Goal: Task Accomplishment & Management: Complete application form

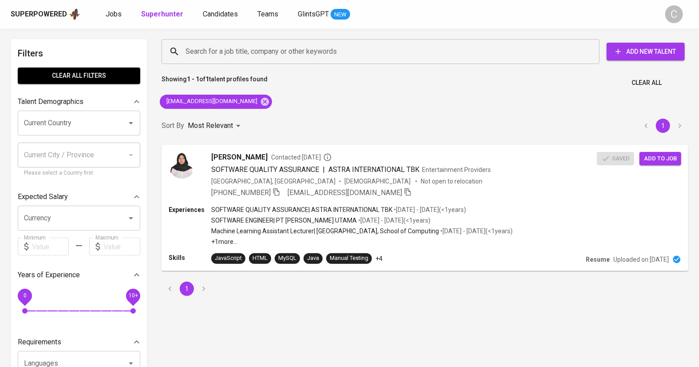
click at [446, 90] on div "Showing 1 - 1 of 1 talent profiles found Clear All" at bounding box center [425, 80] width 538 height 22
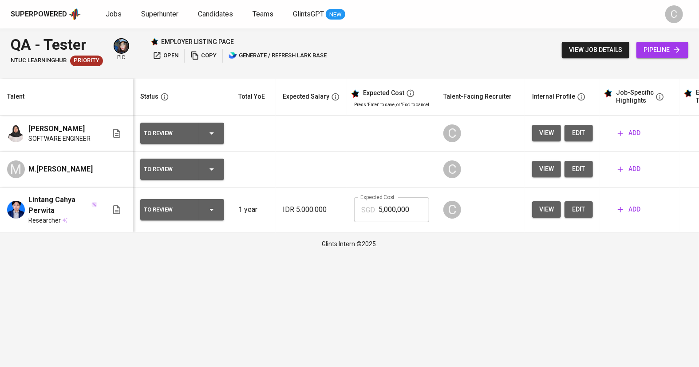
click at [164, 55] on span "open" at bounding box center [166, 56] width 26 height 10
click at [583, 139] on button "edit" at bounding box center [579, 133] width 28 height 16
click at [574, 173] on span "edit" at bounding box center [579, 168] width 14 height 11
click at [576, 218] on td "view edit" at bounding box center [562, 209] width 75 height 45
click at [572, 209] on span "edit" at bounding box center [579, 209] width 14 height 11
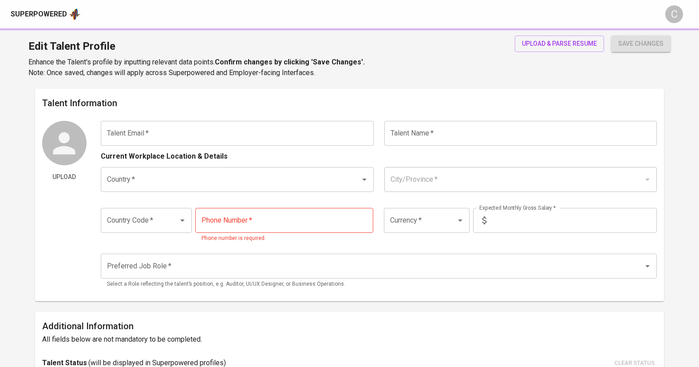
type input "[EMAIL_ADDRESS][DOMAIN_NAME]"
type input "[PERSON_NAME]"
type input "[GEOGRAPHIC_DATA]"
type input "Depok, [GEOGRAPHIC_DATA]"
type input "+62"
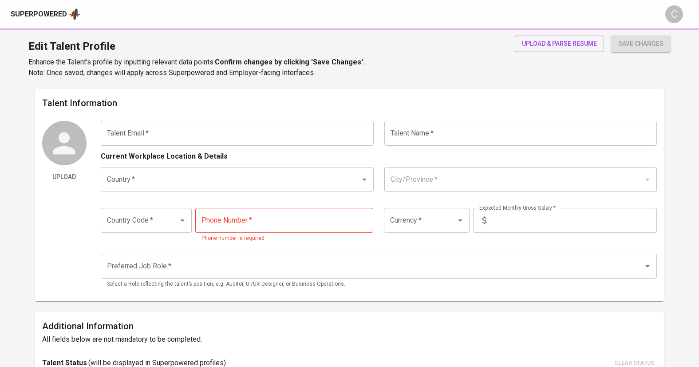
type input "[PHONE_NUMBER]"
type input "IDR"
radio input "true"
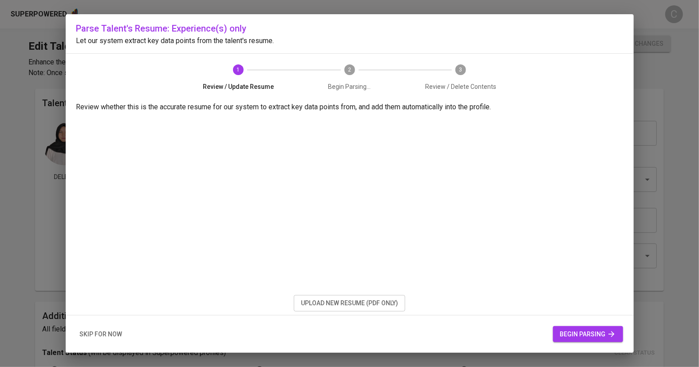
click at [342, 300] on span "upload new resume (pdf only)" at bounding box center [349, 303] width 97 height 11
click at [584, 341] on button "begin parsing" at bounding box center [588, 334] width 70 height 16
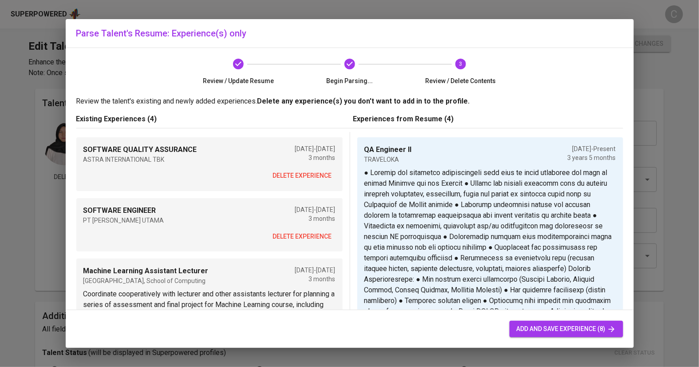
click at [296, 178] on span "delete experience" at bounding box center [302, 175] width 59 height 11
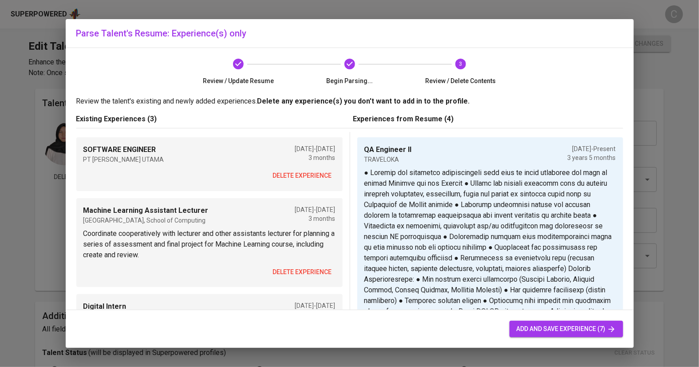
click at [296, 178] on span "delete experience" at bounding box center [302, 175] width 59 height 11
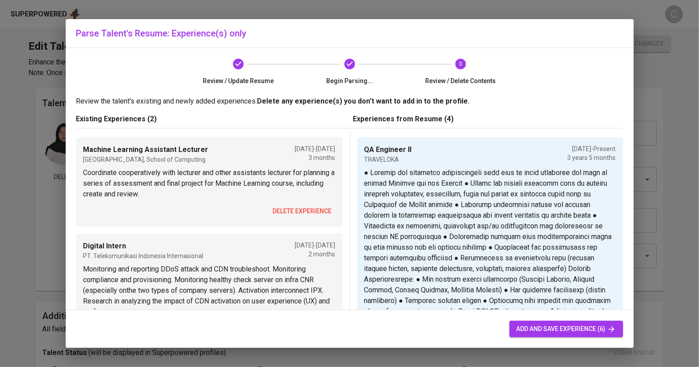
click at [296, 178] on p "Coordinate cooperatively with lecturer and other assistants lecturer for planni…" at bounding box center [209, 183] width 252 height 32
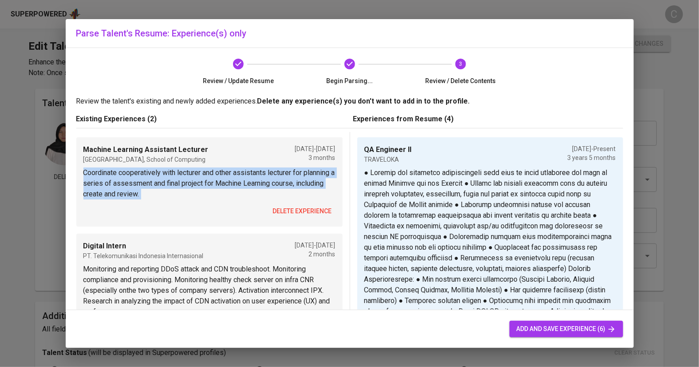
click at [305, 215] on span "delete experience" at bounding box center [302, 211] width 59 height 11
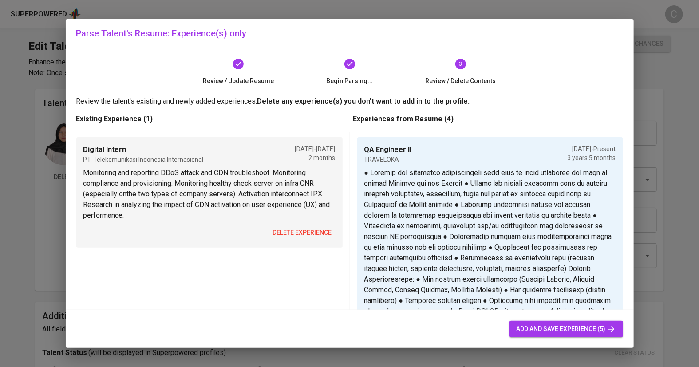
click at [305, 231] on span "delete experience" at bounding box center [302, 232] width 59 height 11
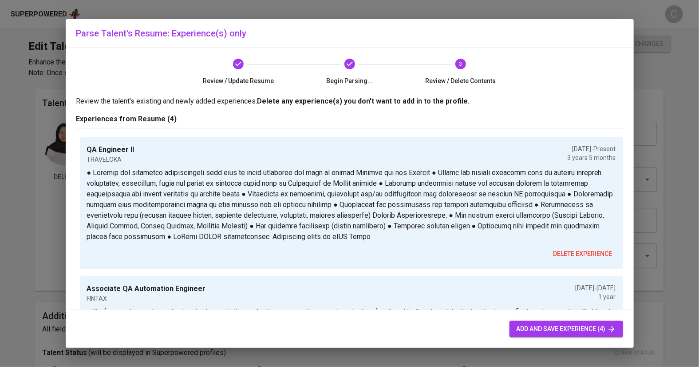
click at [544, 327] on span "add and save experience (4)" at bounding box center [566, 328] width 99 height 11
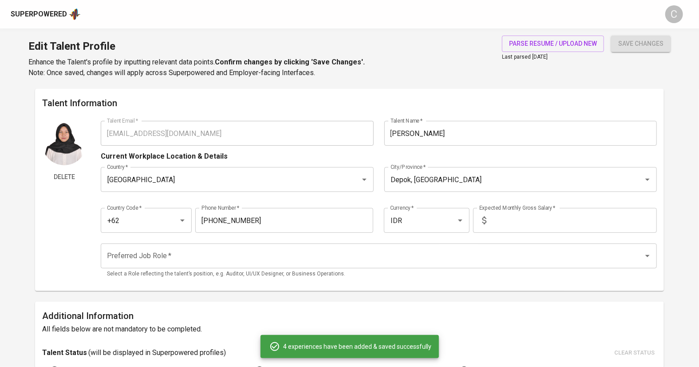
type input "QA Engineer II"
type input "TRAVELOKA"
checkbox input "true"
type input "04/01/2022"
type textarea "● Develop and implement comprehensive test plan to cover variative use case in …"
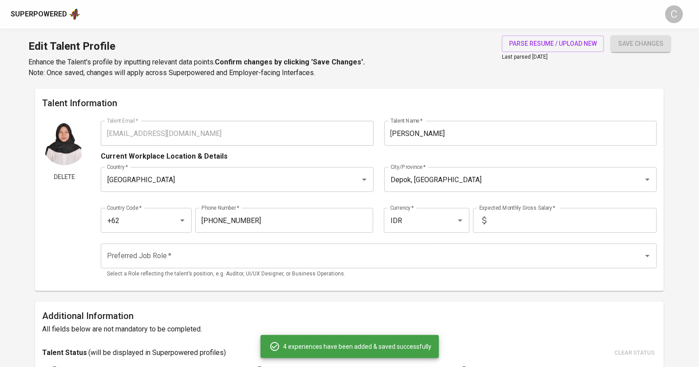
type input "Associate QA Automation Engineer"
type input "FINTAX"
type input "04/01/2021"
type input "04/01/2022"
type textarea "● Perform and execute application testing activities ● Analyzing user stories a…"
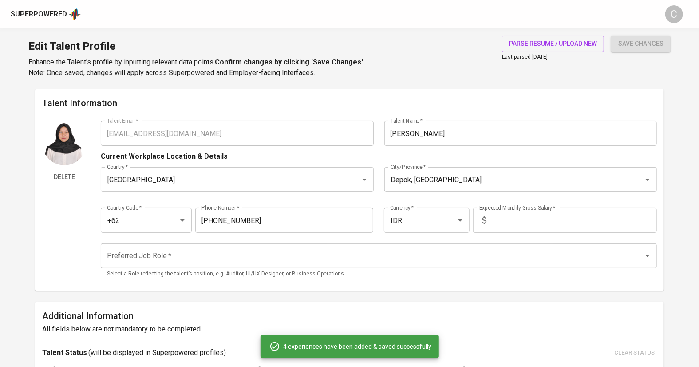
type input "Software Quality Assurance"
type input "ASTRA INTERNATIONAL"
type input "11/01/2020"
type input "02/01/2021"
type textarea "● Develop test procedures and other quality documentation such as test plans, t…"
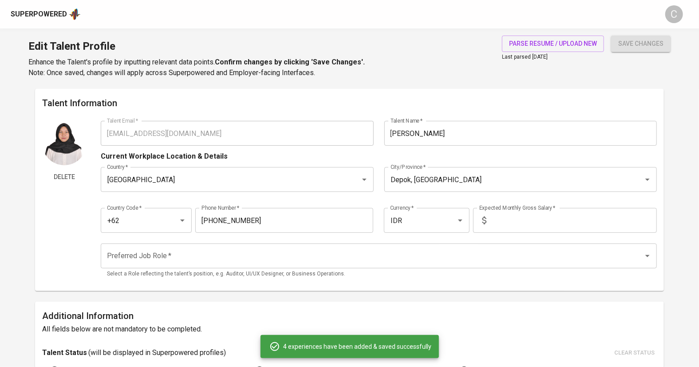
type input "WHOCC TELIN"
type input "08/01/2019"
type textarea "● Monitoring and reporting DDoS attack, CDN troubleshoot, compliance and provis…"
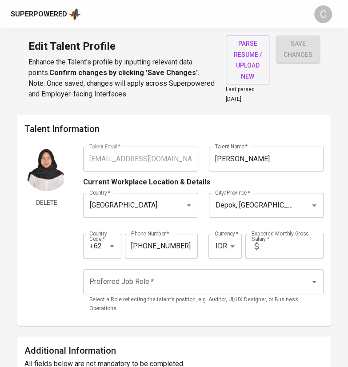
click at [278, 245] on input "text" at bounding box center [292, 246] width 61 height 25
type input "23.000.000"
click at [116, 277] on input "Preferred Job Role   *" at bounding box center [190, 281] width 207 height 17
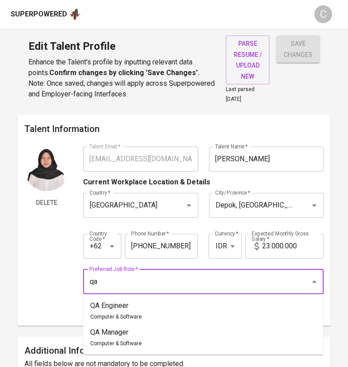
click at [110, 297] on ul "QA Engineer Computer & Software QA Manager Computer & Software" at bounding box center [203, 324] width 240 height 60
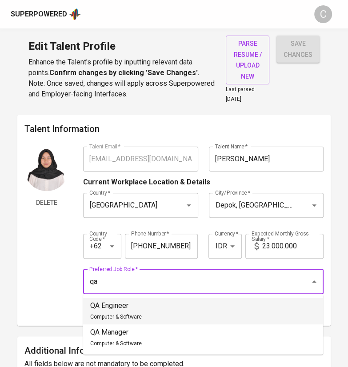
click at [109, 299] on li "QA Engineer Computer & Software" at bounding box center [203, 311] width 240 height 27
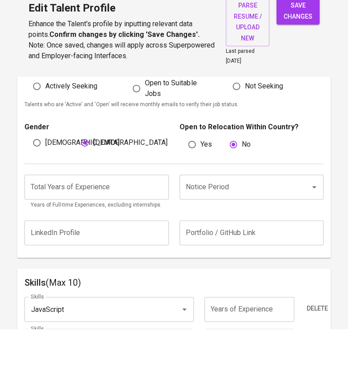
scroll to position [282, 0]
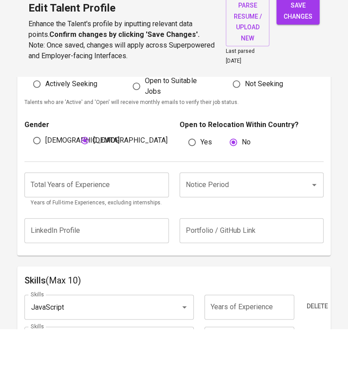
click at [214, 210] on div "Notice Period Notice Period" at bounding box center [251, 222] width 144 height 25
type input "QA Engineer"
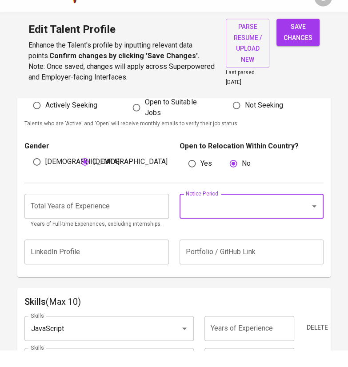
click at [211, 219] on input "Notice Period" at bounding box center [238, 222] width 111 height 17
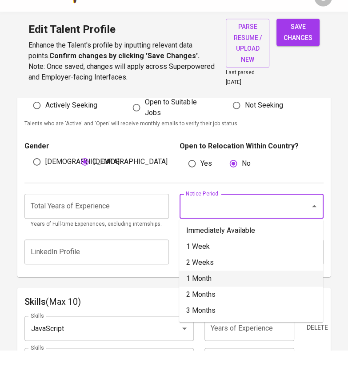
click at [202, 295] on li "1 Month" at bounding box center [251, 295] width 144 height 16
type input "1 Month"
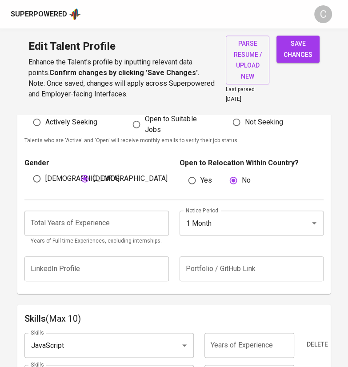
click at [91, 218] on input "number" at bounding box center [96, 222] width 144 height 25
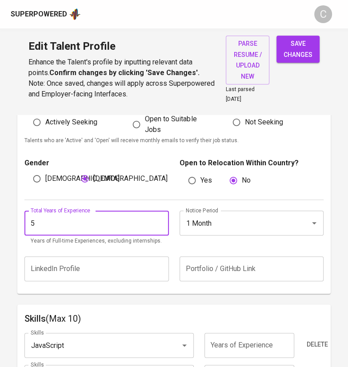
type input "5"
click at [20, 272] on div "Additional Information All fields below are not mandatory to be completed. Tale…" at bounding box center [173, 174] width 313 height 240
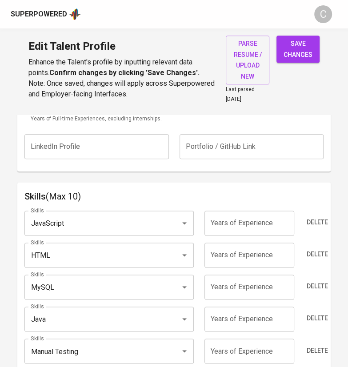
scroll to position [405, 0]
click at [135, 218] on input "JavaScript" at bounding box center [96, 222] width 136 height 17
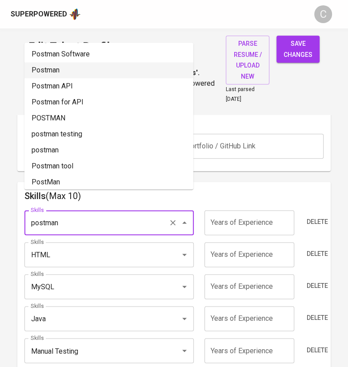
click at [60, 71] on li "Postman" at bounding box center [108, 70] width 169 height 16
type input "Postman"
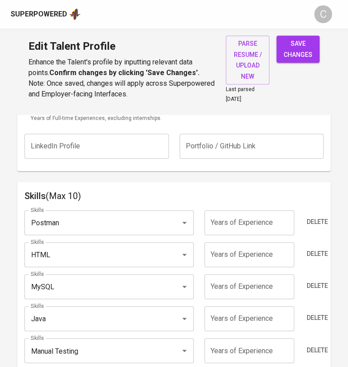
click at [56, 247] on input "HTML" at bounding box center [96, 254] width 136 height 17
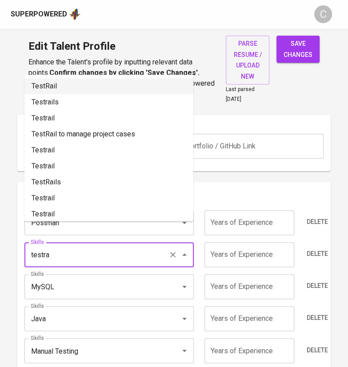
click at [45, 86] on li "TestRail" at bounding box center [108, 86] width 169 height 16
type input "TestRail"
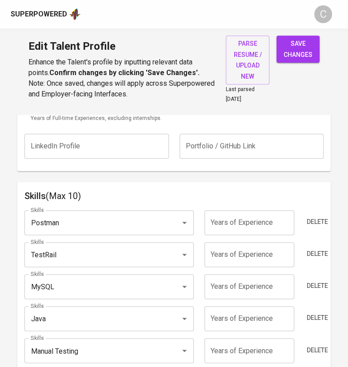
click at [81, 286] on input "MySQL" at bounding box center [96, 286] width 136 height 17
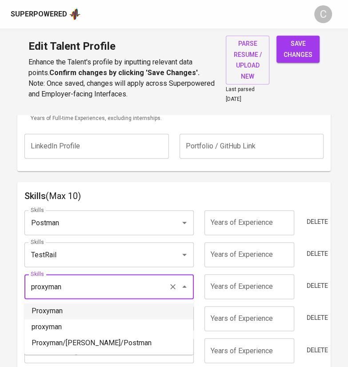
click at [57, 307] on li "Proxyman" at bounding box center [108, 311] width 169 height 16
type input "Proxyman"
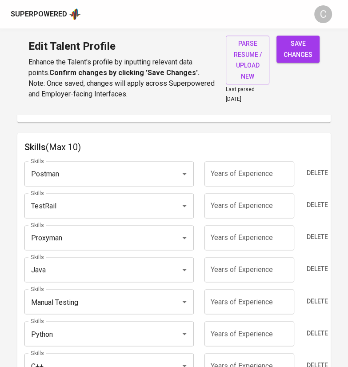
scroll to position [457, 0]
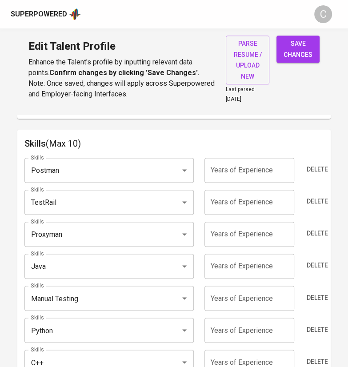
click at [69, 294] on input "Manual Testing" at bounding box center [96, 298] width 136 height 17
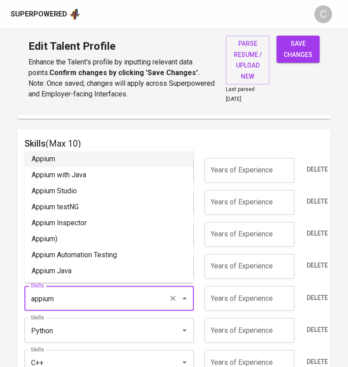
click at [54, 160] on li "Appium" at bounding box center [108, 159] width 169 height 16
type input "Appium"
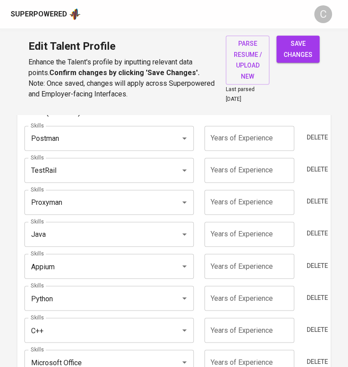
scroll to position [496, 0]
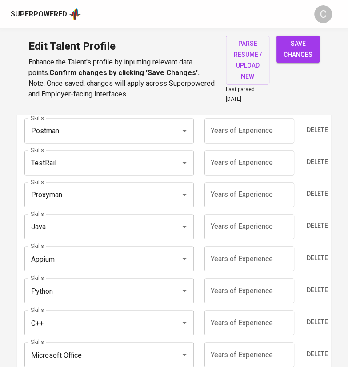
click at [60, 316] on input "C++" at bounding box center [96, 322] width 136 height 17
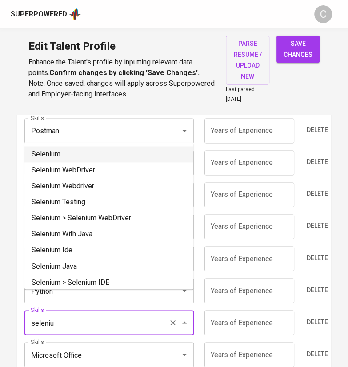
click at [45, 147] on li "Selenium" at bounding box center [108, 154] width 169 height 16
type input "Selenium"
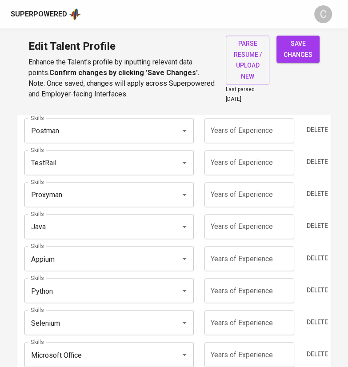
click at [54, 290] on input "Python" at bounding box center [96, 290] width 136 height 17
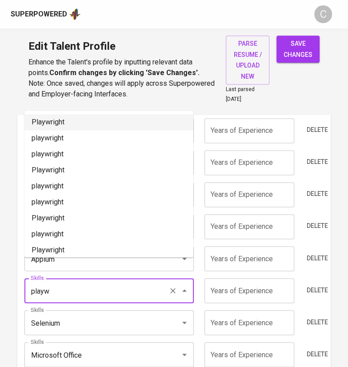
click at [56, 127] on li "Playwright" at bounding box center [108, 122] width 169 height 16
type input "Playwright"
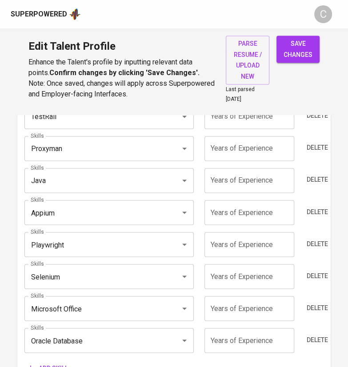
scroll to position [544, 0]
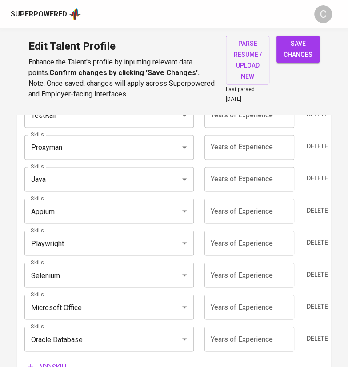
click at [78, 307] on input "Microsoft Office" at bounding box center [96, 306] width 136 height 17
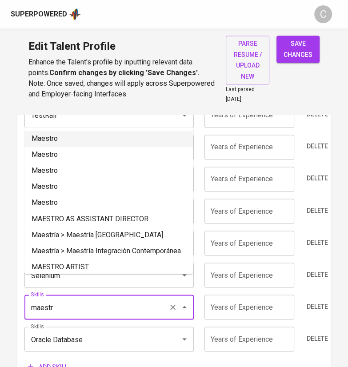
click at [51, 142] on li "Maestro" at bounding box center [108, 139] width 169 height 16
type input "Maestro"
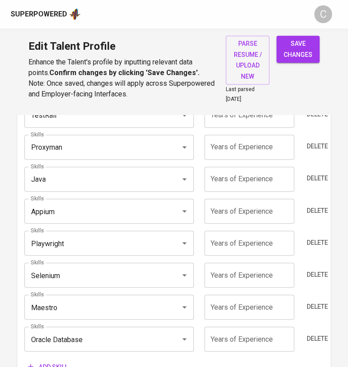
click at [99, 337] on input "Oracle Database" at bounding box center [96, 338] width 136 height 17
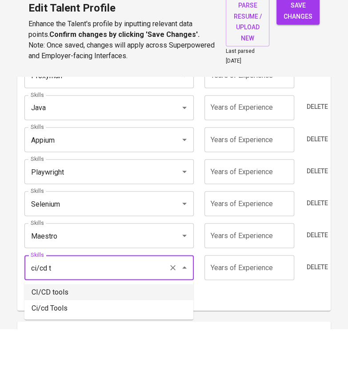
scroll to position [579, 0]
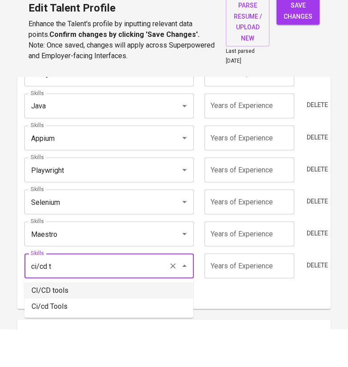
click at [75, 303] on input "ci/cd t" at bounding box center [96, 303] width 136 height 17
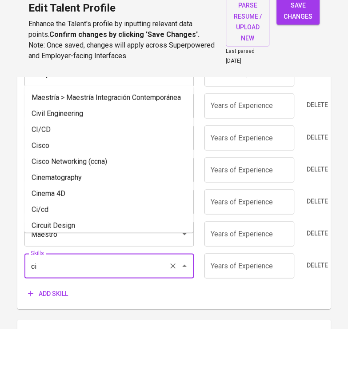
type input "c"
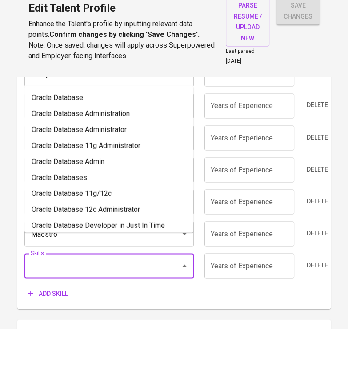
click at [315, 298] on span "Delete" at bounding box center [316, 303] width 21 height 11
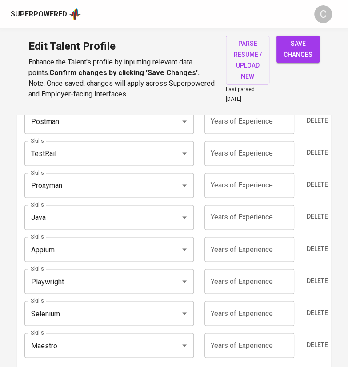
scroll to position [517, 0]
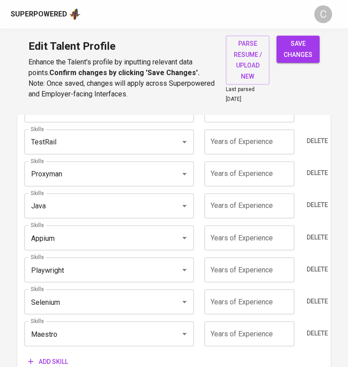
click at [245, 334] on input "number" at bounding box center [249, 333] width 90 height 25
type input "5"
click at [255, 301] on input "number" at bounding box center [249, 301] width 90 height 25
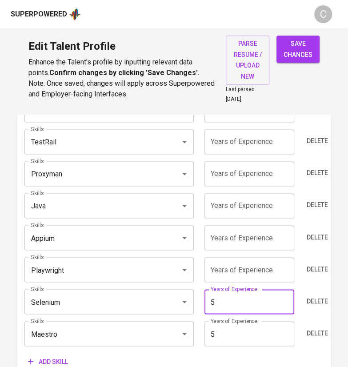
type input "5"
click at [260, 270] on input "number" at bounding box center [249, 269] width 90 height 25
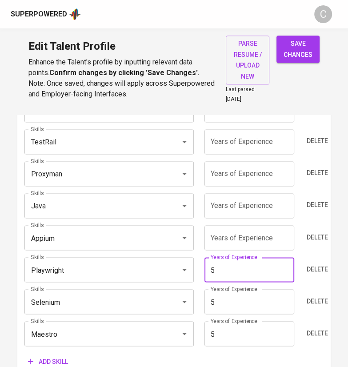
type input "5"
click at [262, 238] on input "number" at bounding box center [249, 237] width 90 height 25
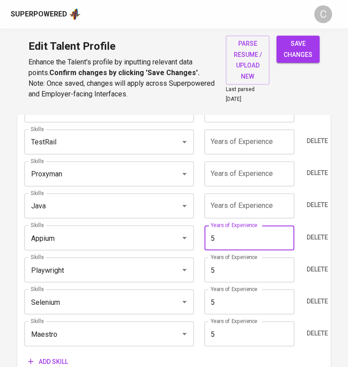
type input "5"
click at [263, 206] on input "number" at bounding box center [249, 205] width 90 height 25
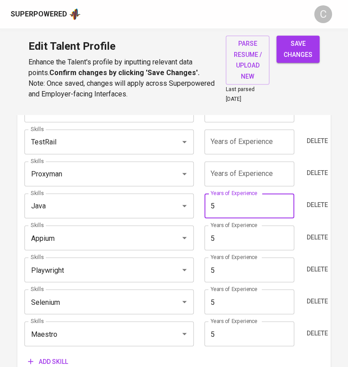
type input "5"
click at [265, 174] on input "number" at bounding box center [249, 173] width 90 height 25
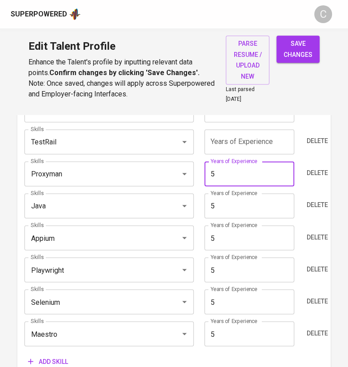
type input "5"
click at [276, 136] on input "number" at bounding box center [249, 141] width 90 height 25
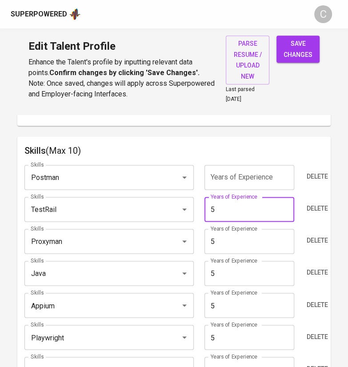
scroll to position [443, 0]
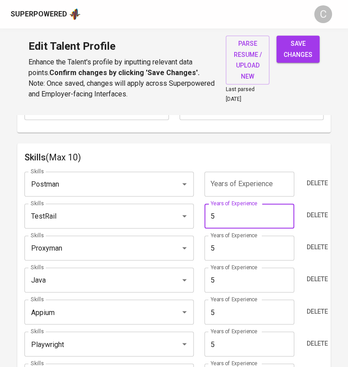
type input "5"
click at [271, 185] on input "number" at bounding box center [249, 183] width 90 height 25
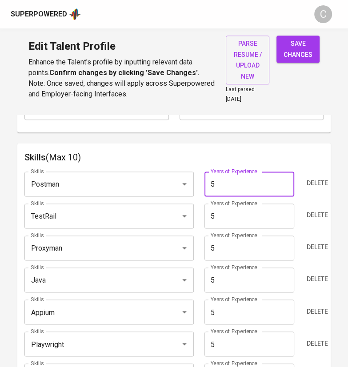
type input "5"
click at [310, 153] on h6 "Skills (Max 10)" at bounding box center [173, 157] width 299 height 14
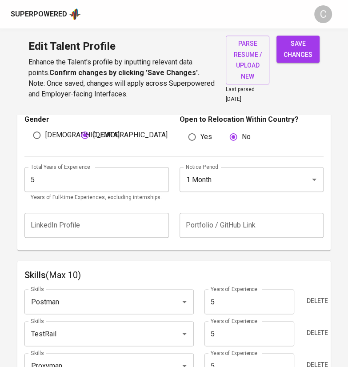
scroll to position [325, 0]
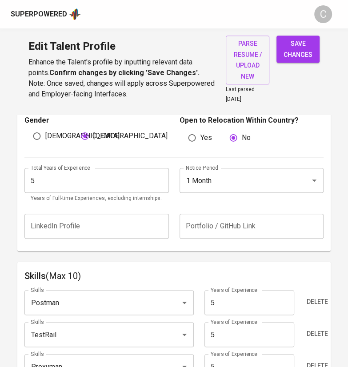
click at [294, 52] on span "save changes" at bounding box center [297, 49] width 29 height 22
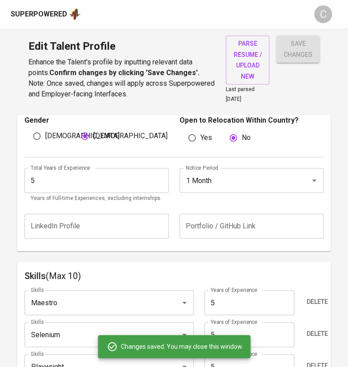
type input "Maestro"
type input "Selenium"
type input "Playwright"
type input "Appium"
type input "Java"
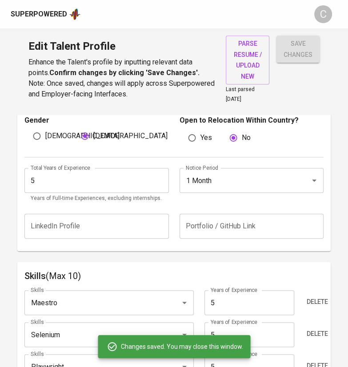
type input "Proxyman"
type input "TestRail"
type input "Postman"
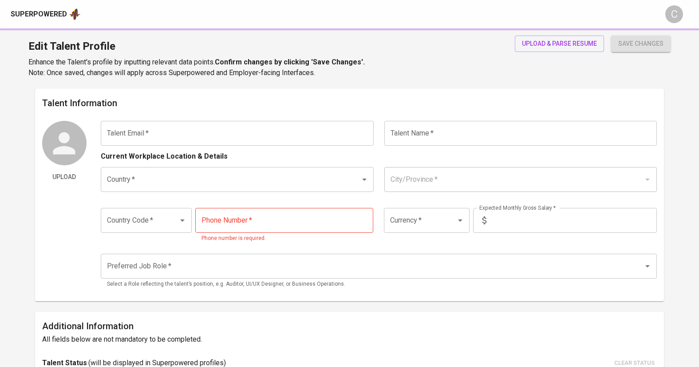
type input "[EMAIL_ADDRESS][DOMAIN_NAME]"
type input "M.[PERSON_NAME]"
type input "[GEOGRAPHIC_DATA]"
type input "+62"
type input "813-6327-2801"
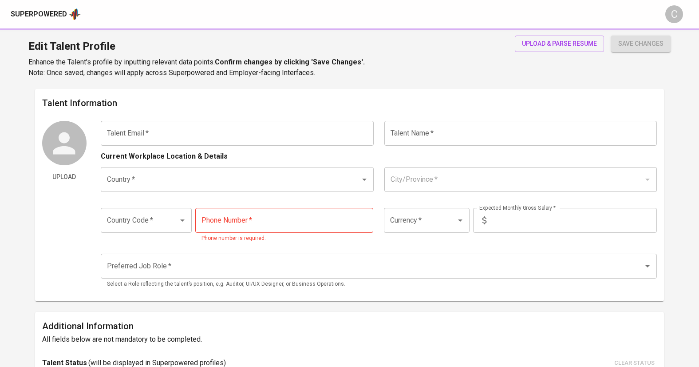
type input "IDR"
radio input "true"
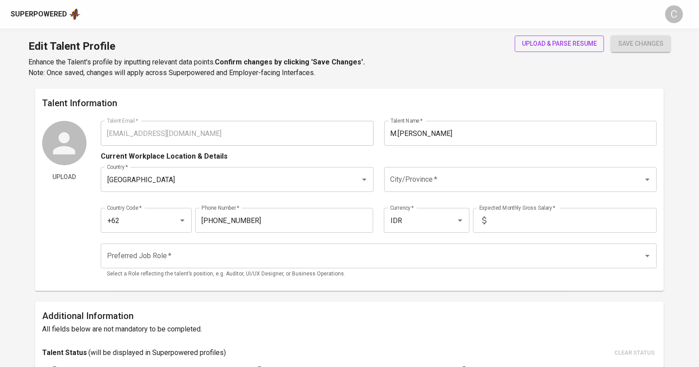
click at [549, 40] on span "upload & parse resume" at bounding box center [559, 43] width 75 height 11
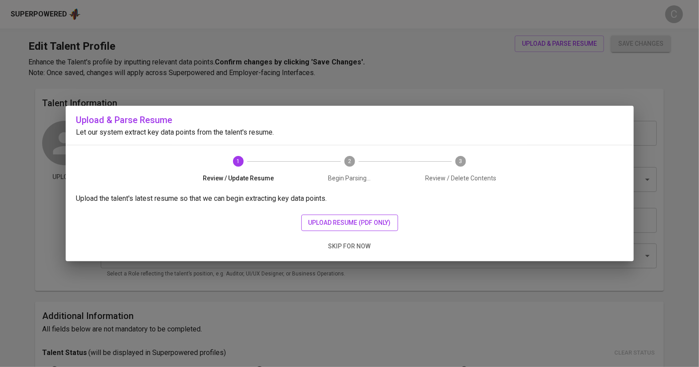
click at [341, 226] on span "upload resume (pdf only)" at bounding box center [350, 222] width 83 height 11
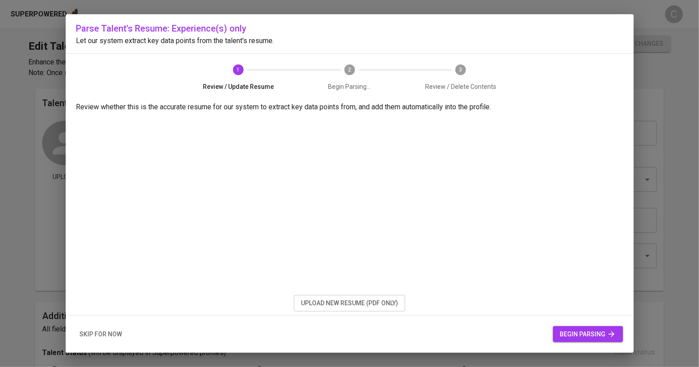
click at [603, 335] on span "begin parsing" at bounding box center [588, 334] width 56 height 11
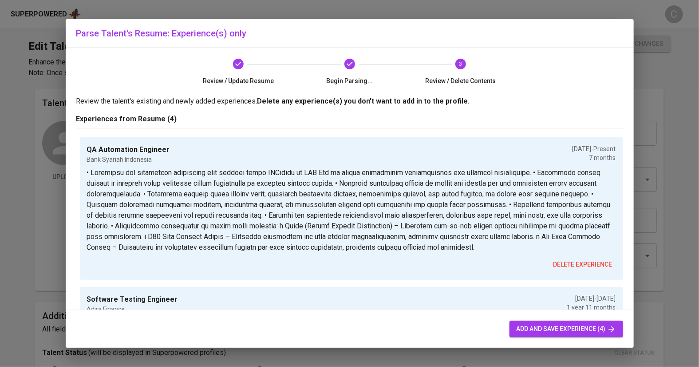
click at [548, 329] on span "add and save experience (4)" at bounding box center [566, 328] width 99 height 11
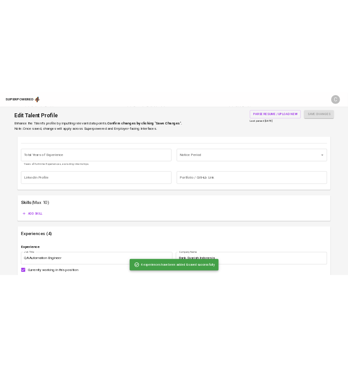
scroll to position [357, 0]
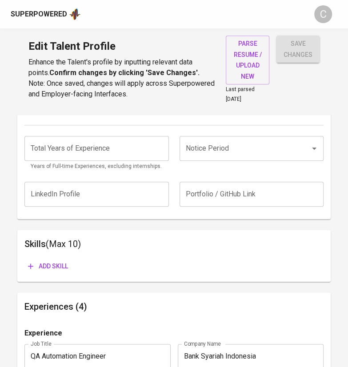
click at [259, 142] on input "Notice Period" at bounding box center [238, 148] width 111 height 17
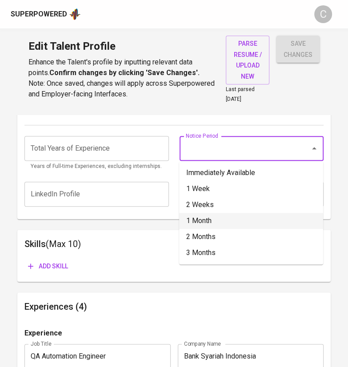
click at [210, 222] on li "1 Month" at bounding box center [251, 221] width 144 height 16
type input "1 Month"
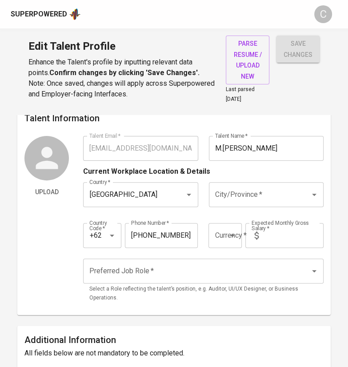
scroll to position [0, 0]
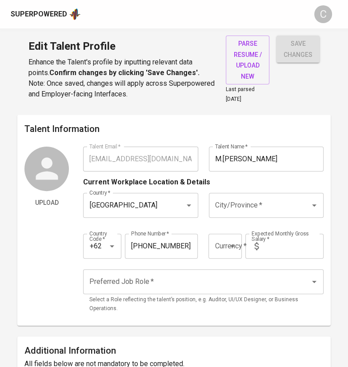
click at [270, 151] on input "M.Ash nan" at bounding box center [266, 159] width 115 height 25
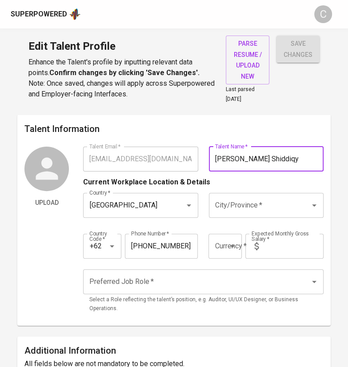
type input "[PERSON_NAME] Shiddiqy"
click at [248, 197] on input "City/Province   *" at bounding box center [254, 205] width 82 height 17
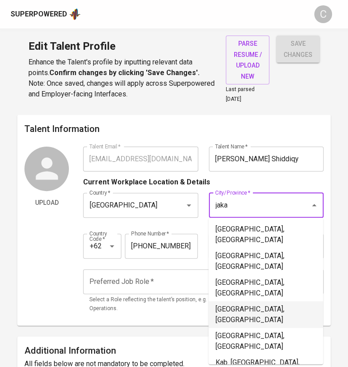
click at [244, 301] on li "Jakarta Pusat, DKI Jakarta" at bounding box center [265, 314] width 115 height 27
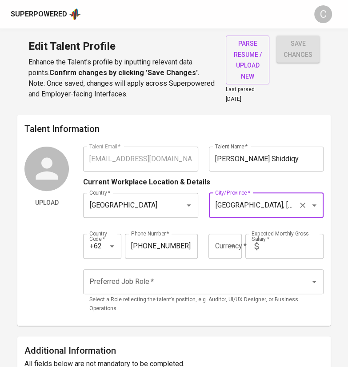
click at [228, 243] on icon "Open" at bounding box center [232, 246] width 11 height 11
type input "Jakarta Pusat, DKI Jakarta"
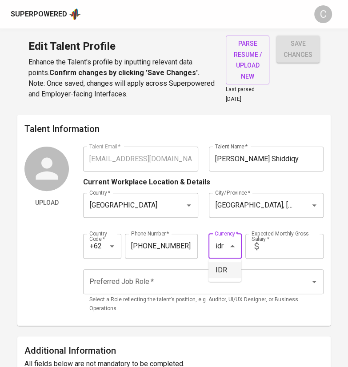
click at [219, 272] on li "IDR" at bounding box center [224, 270] width 33 height 16
type input "IDR"
click at [287, 234] on input "text" at bounding box center [292, 246] width 61 height 25
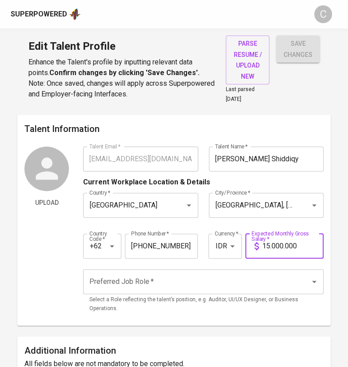
type input "15.000.000"
click at [166, 281] on input "Preferred Job Role   *" at bounding box center [190, 281] width 207 height 17
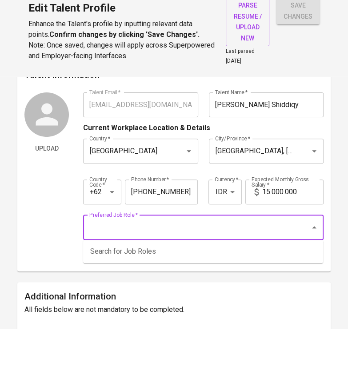
scroll to position [22, 0]
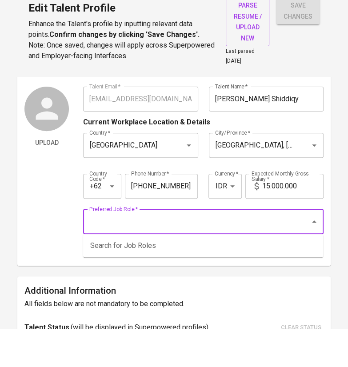
type input "w"
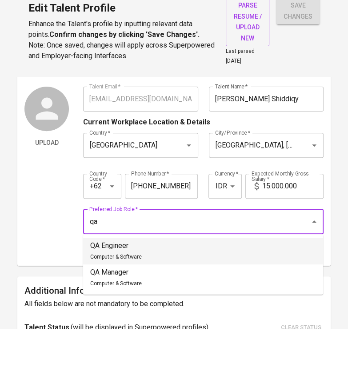
click at [138, 282] on p "QA Engineer" at bounding box center [116, 283] width 52 height 11
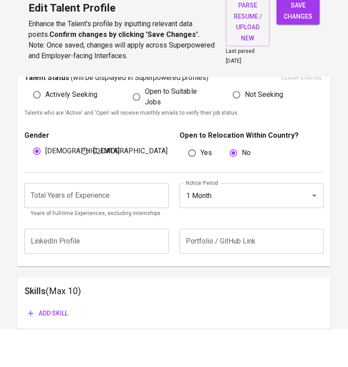
scroll to position [274, 0]
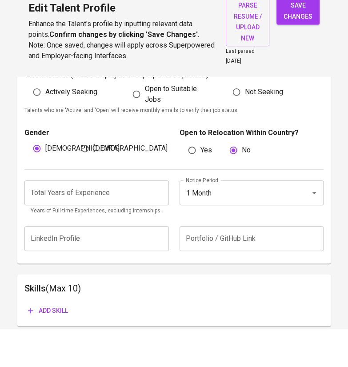
type input "QA Engineer"
click at [107, 236] on input "number" at bounding box center [96, 230] width 144 height 25
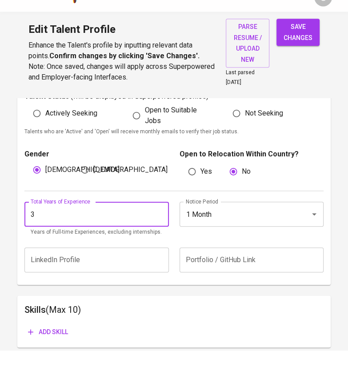
type input "3"
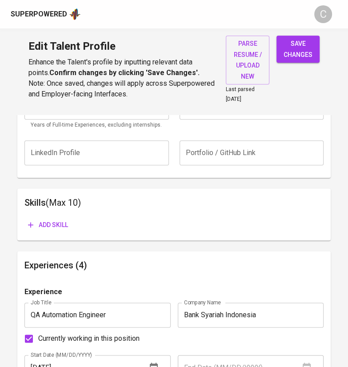
scroll to position [398, 0]
click at [50, 216] on button "Add skill" at bounding box center [47, 224] width 47 height 16
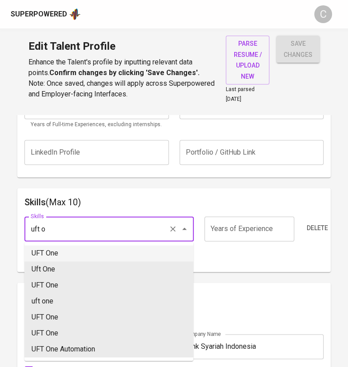
click at [83, 258] on li "UFT One" at bounding box center [108, 253] width 169 height 16
type input "UFT One"
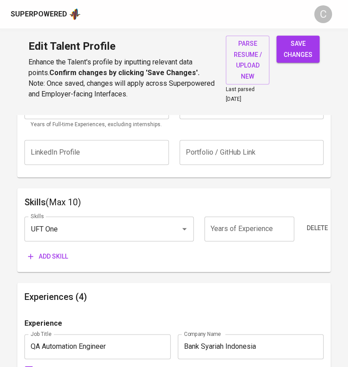
click at [52, 258] on span "Add skill" at bounding box center [48, 256] width 40 height 11
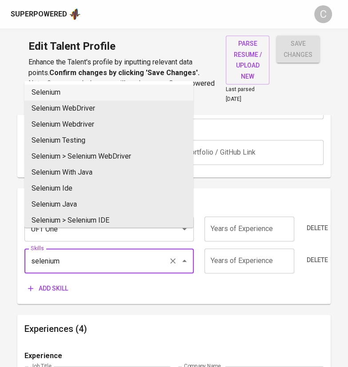
click at [50, 89] on li "Selenium" at bounding box center [108, 92] width 169 height 16
type input "Selenium"
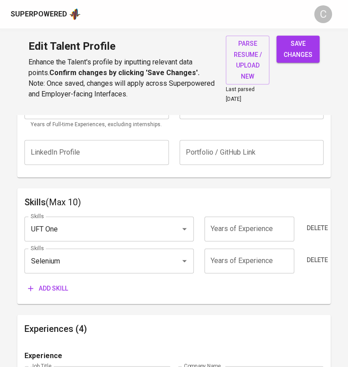
click at [51, 289] on span "Add skill" at bounding box center [48, 288] width 40 height 11
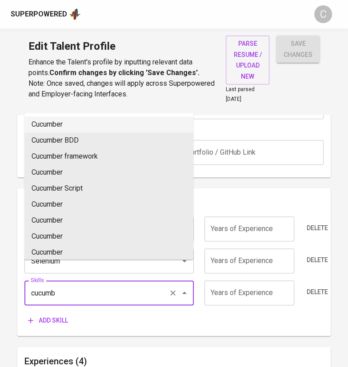
click at [51, 123] on li "Cucumber" at bounding box center [108, 124] width 169 height 16
type input "Cucumber"
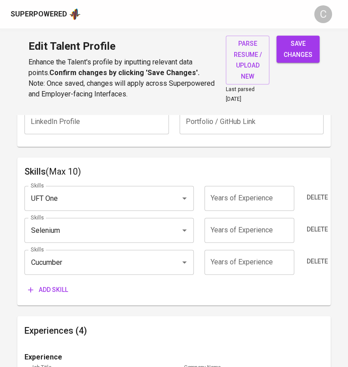
scroll to position [441, 0]
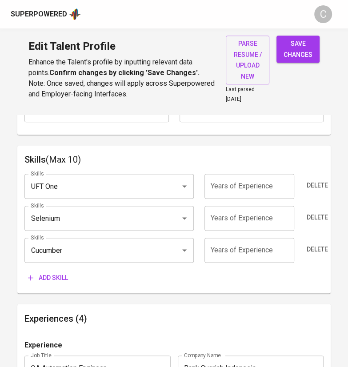
click at [64, 274] on span "Add skill" at bounding box center [48, 277] width 40 height 11
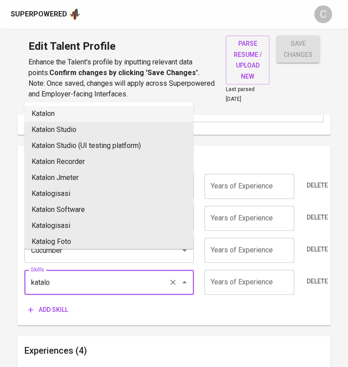
click at [50, 119] on li "Katalon" at bounding box center [108, 114] width 169 height 16
type input "Katalon"
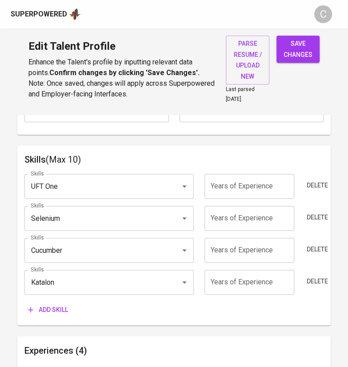
click at [56, 314] on button "Add skill" at bounding box center [47, 310] width 47 height 16
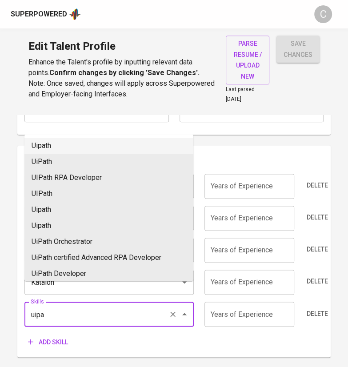
click at [50, 140] on li "Uipath" at bounding box center [108, 146] width 169 height 16
type input "Uipath"
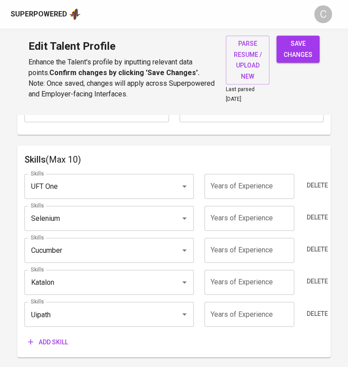
click at [56, 339] on span "Add skill" at bounding box center [48, 341] width 40 height 11
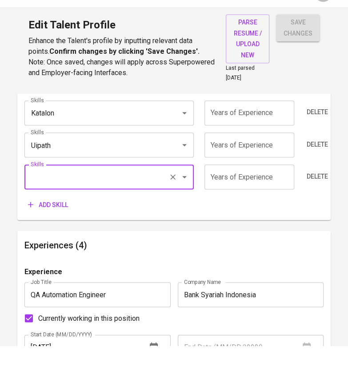
scroll to position [591, 0]
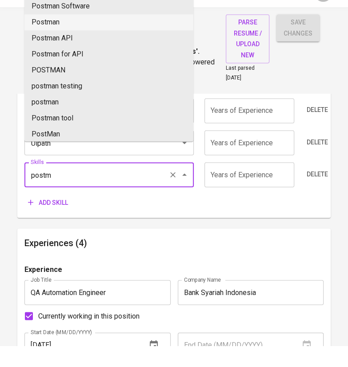
click at [54, 48] on li "Postman" at bounding box center [108, 44] width 169 height 16
type input "Postman"
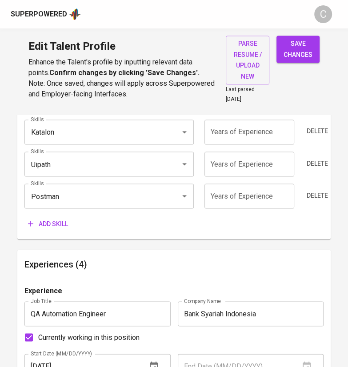
click at [52, 220] on span "Add skill" at bounding box center [48, 223] width 40 height 11
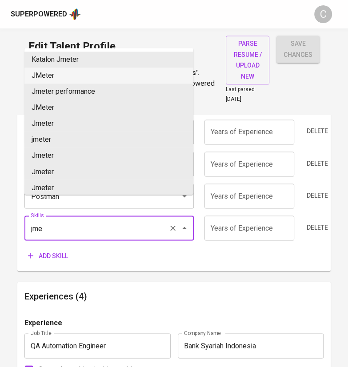
click at [87, 79] on li "JMeter" at bounding box center [108, 75] width 169 height 16
type input "JMeter"
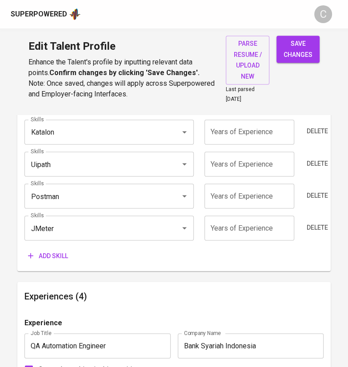
click at [230, 260] on div "Add skill" at bounding box center [173, 255] width 299 height 16
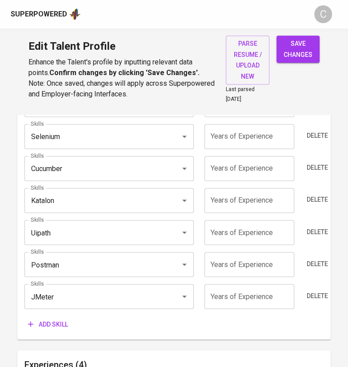
scroll to position [521, 0]
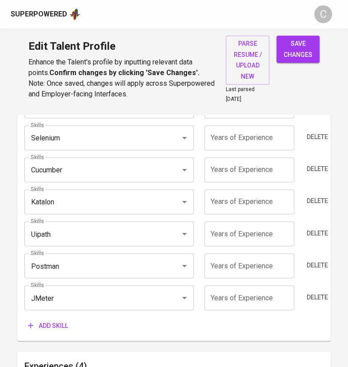
click at [228, 290] on input "number" at bounding box center [249, 297] width 90 height 25
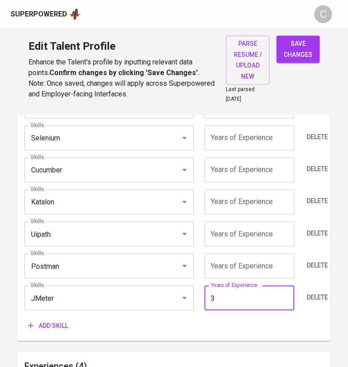
type input "3"
click at [268, 261] on input "number" at bounding box center [249, 265] width 90 height 25
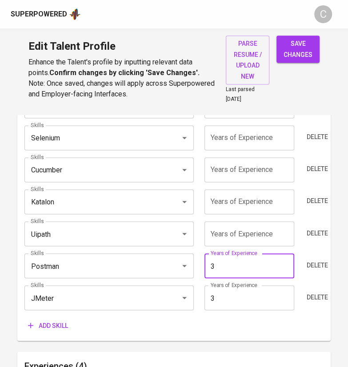
type input "3"
click at [255, 231] on input "number" at bounding box center [249, 233] width 90 height 25
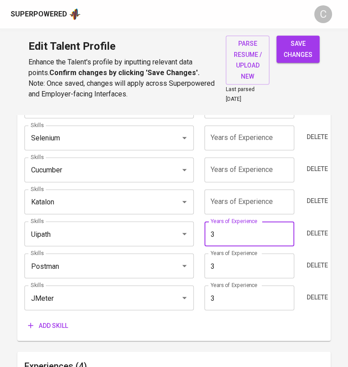
type input "3"
click at [248, 197] on input "number" at bounding box center [249, 201] width 90 height 25
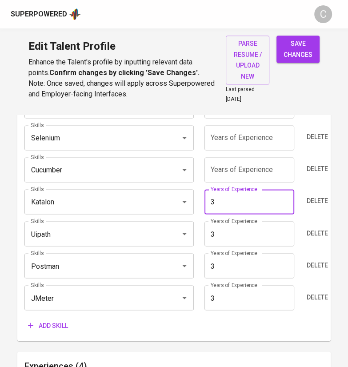
type input "3"
click at [249, 171] on input "number" at bounding box center [249, 169] width 90 height 25
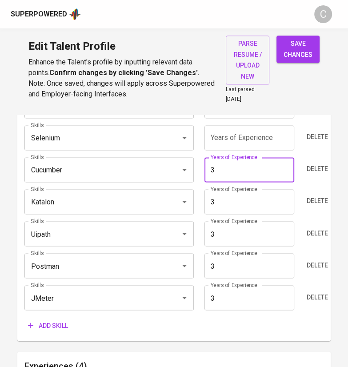
type input "3"
click at [258, 135] on input "number" at bounding box center [249, 137] width 90 height 25
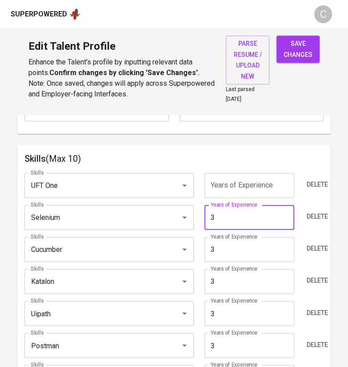
scroll to position [442, 0]
type input "3"
click at [263, 195] on input "number" at bounding box center [249, 185] width 90 height 25
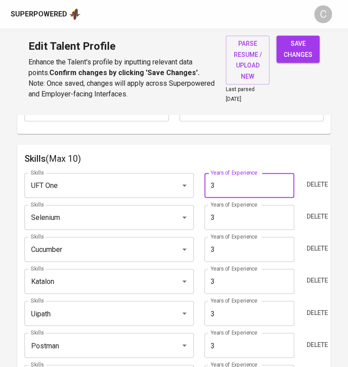
type input "3"
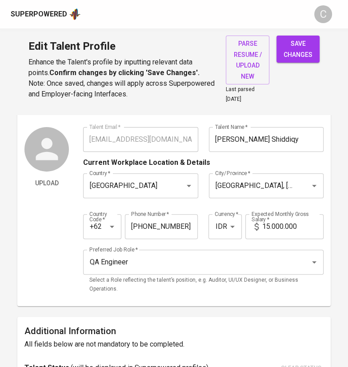
scroll to position [0, 0]
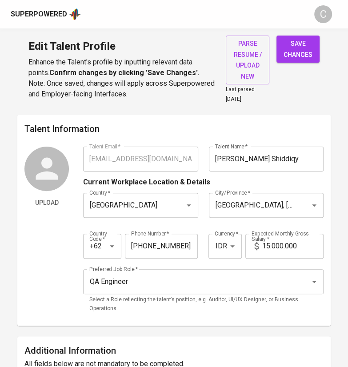
click at [314, 48] on button "save changes" at bounding box center [297, 49] width 43 height 27
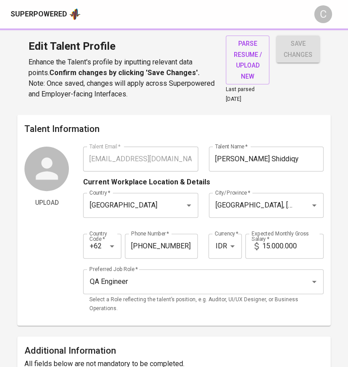
type input "Apache JMeter"
type input "Postman"
type input "UiPath"
type input "Katalon Studio"
type input "Cucumber"
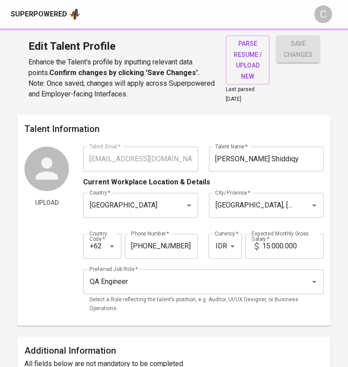
type input "Selenium"
type input "UFT One"
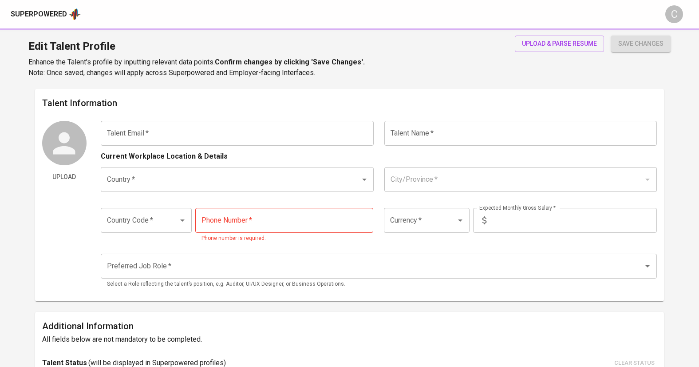
type input "[EMAIL_ADDRESS][DOMAIN_NAME]"
type input "Lintang Cahya Perwita"
type input "[GEOGRAPHIC_DATA]"
type input "[GEOGRAPHIC_DATA], DI [GEOGRAPHIC_DATA]"
type input "+62"
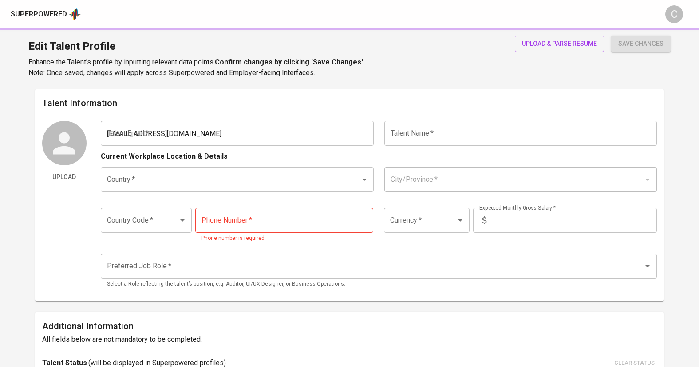
type input "[PHONE_NUMBER]"
type input "IDR"
radio input "true"
type input "1"
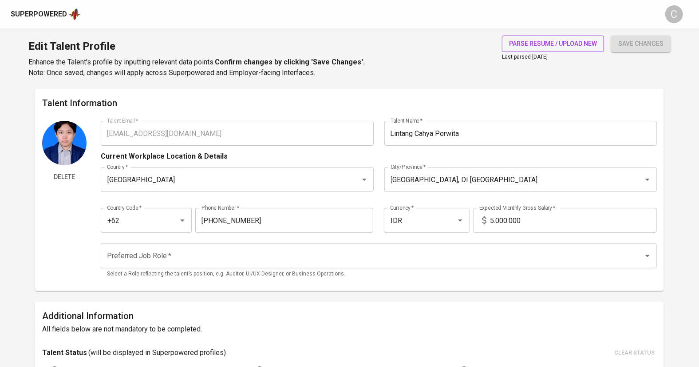
click at [530, 42] on span "parse resume / upload new" at bounding box center [553, 43] width 88 height 11
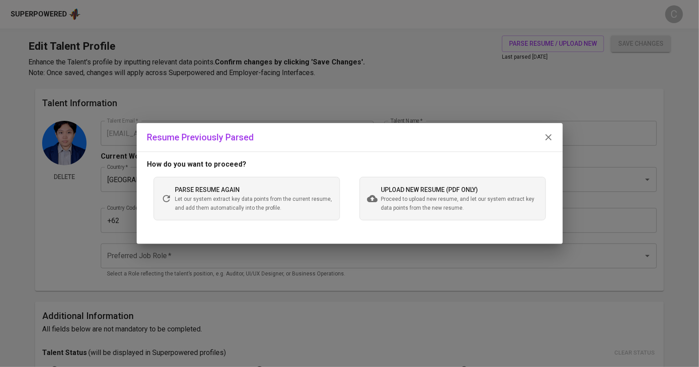
click at [403, 196] on span "Proceed to upload new resume, and let our system extract key data points from t…" at bounding box center [459, 204] width 157 height 18
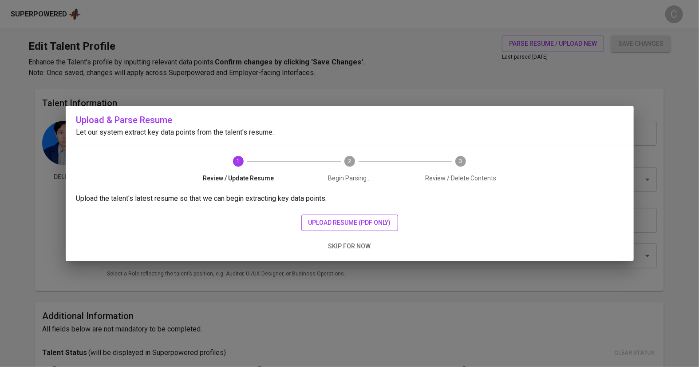
click at [343, 226] on span "upload resume (pdf only)" at bounding box center [350, 222] width 83 height 11
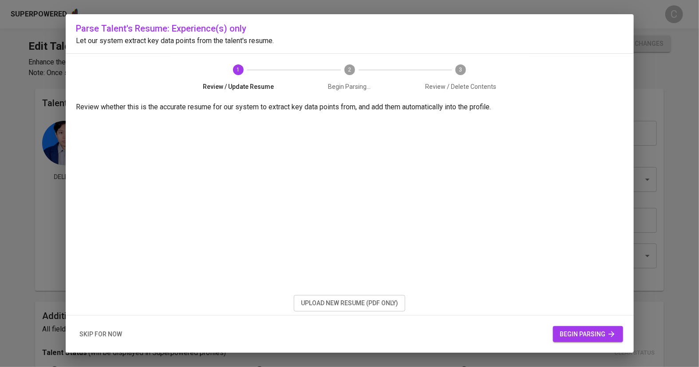
click at [566, 333] on span "begin parsing" at bounding box center [588, 334] width 56 height 11
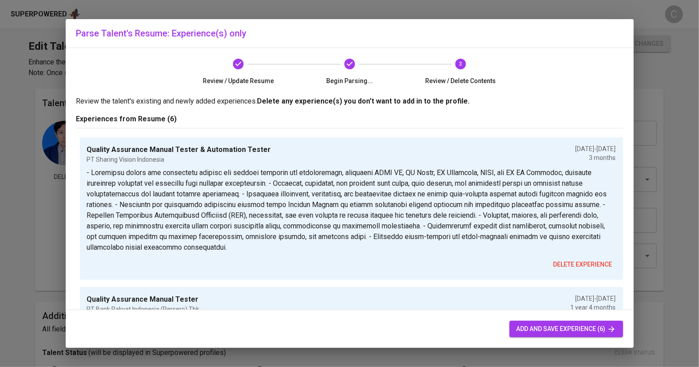
click at [534, 325] on span "add and save experience (6)" at bounding box center [566, 328] width 99 height 11
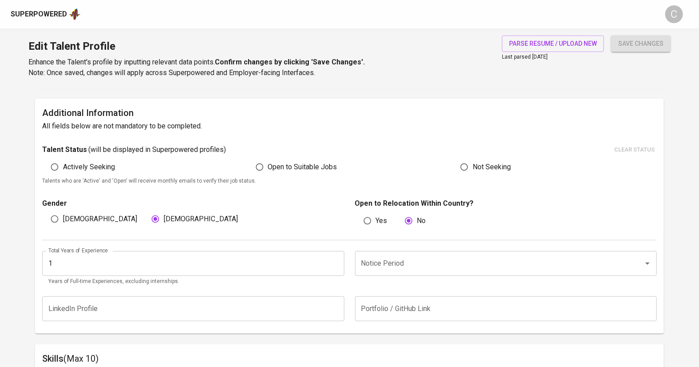
scroll to position [202, 0]
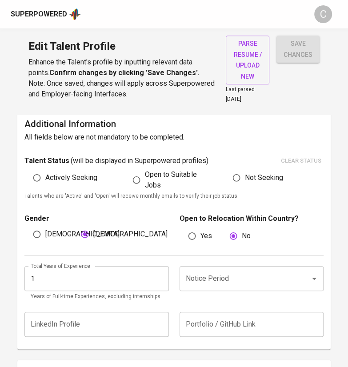
scroll to position [0, 0]
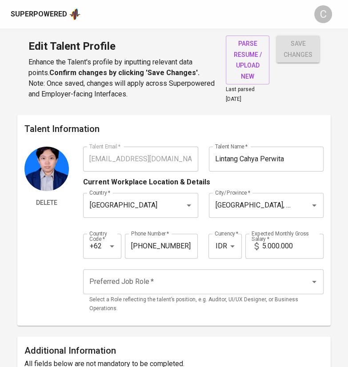
click at [238, 278] on input "Preferred Job Role   *" at bounding box center [190, 281] width 207 height 17
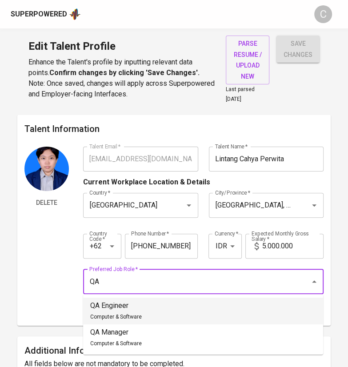
click at [193, 321] on li "QA Engineer Computer & Software" at bounding box center [203, 311] width 240 height 27
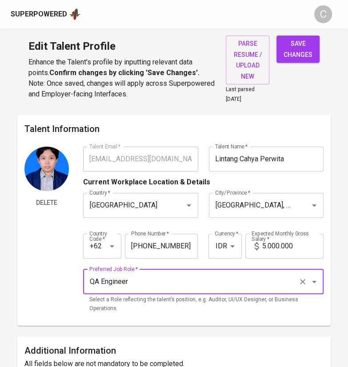
type input "QA Engineer"
click at [261, 244] on icon at bounding box center [256, 246] width 11 height 11
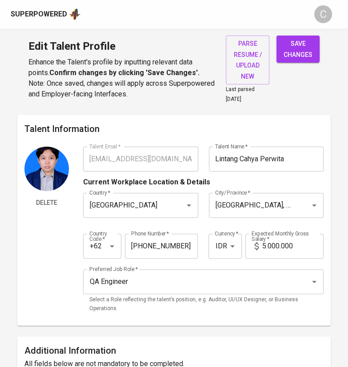
click at [263, 242] on input "5.000.000" at bounding box center [292, 246] width 61 height 25
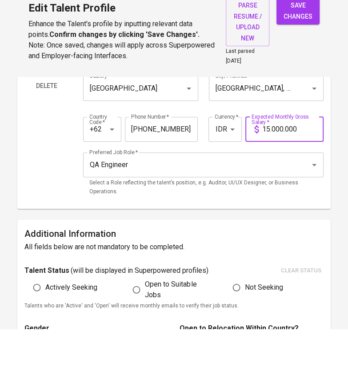
type input "15.000.000"
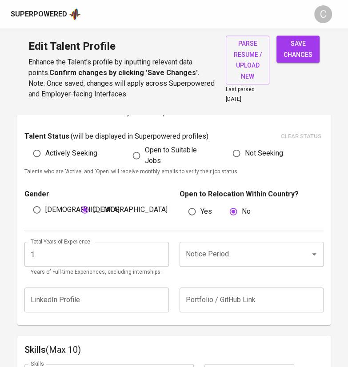
scroll to position [254, 0]
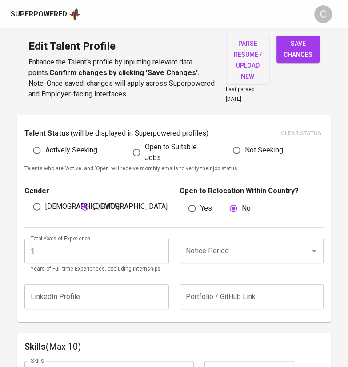
click at [79, 258] on input "1" at bounding box center [96, 250] width 144 height 25
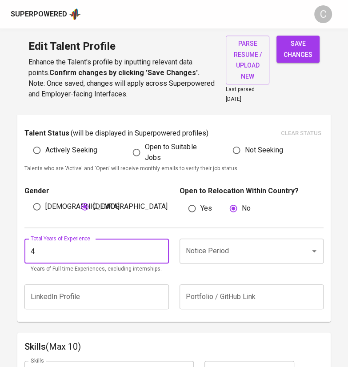
type input "4"
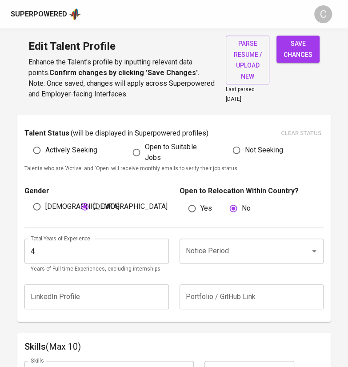
click at [47, 249] on input "4" at bounding box center [96, 250] width 144 height 25
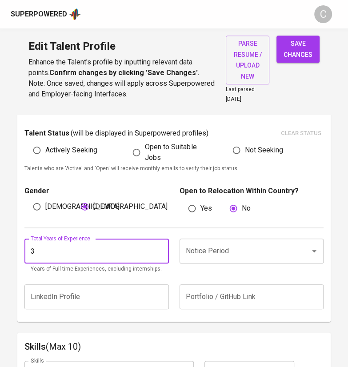
type input "3"
click at [213, 250] on input "Notice Period" at bounding box center [238, 250] width 111 height 17
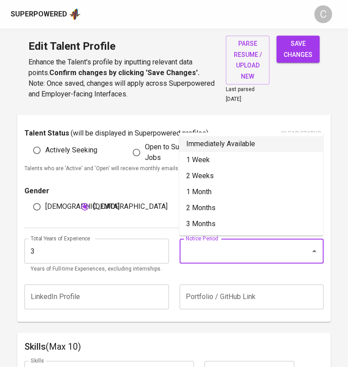
click at [204, 147] on li "Immediately Available" at bounding box center [251, 144] width 144 height 16
type input "Immediately Available"
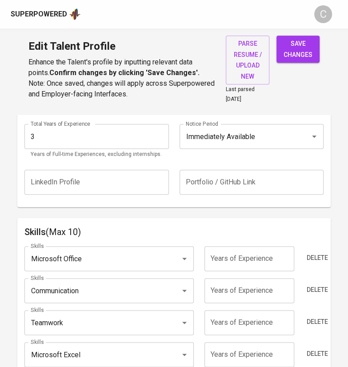
scroll to position [389, 0]
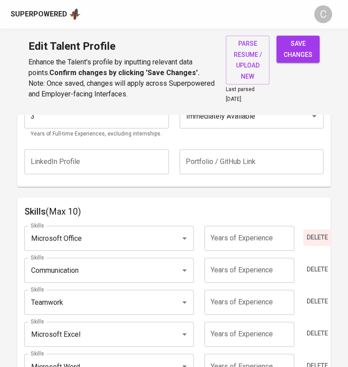
click at [315, 235] on span "Delete" at bounding box center [316, 237] width 21 height 11
click at [105, 242] on input "Communication" at bounding box center [96, 238] width 136 height 17
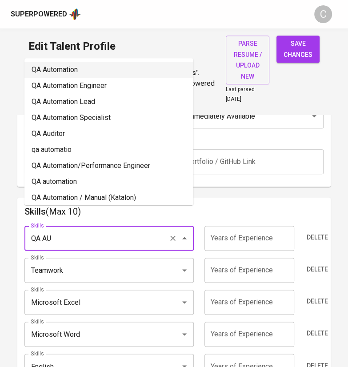
click at [70, 64] on li "QA Automation" at bounding box center [108, 70] width 169 height 16
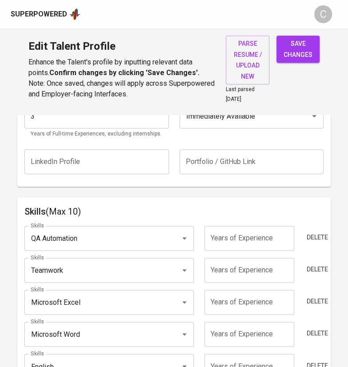
click at [100, 230] on input "QA Automation" at bounding box center [96, 238] width 136 height 17
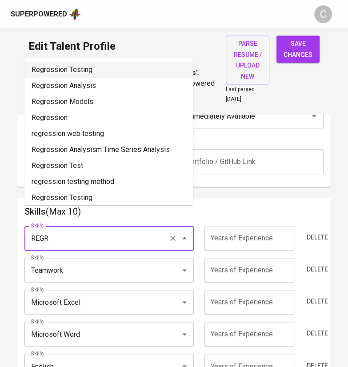
click at [57, 62] on li "Regression Testing" at bounding box center [108, 70] width 169 height 16
type input "Regression Testing"
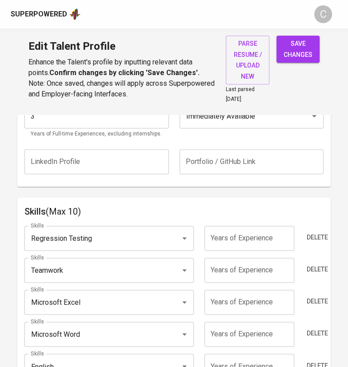
click at [63, 266] on input "Teamwork" at bounding box center [96, 270] width 136 height 17
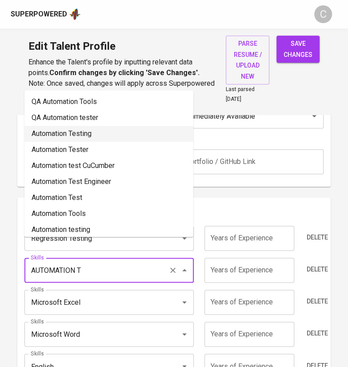
click at [79, 135] on li "Automation Testing" at bounding box center [108, 134] width 169 height 16
type input "Automation Testing"
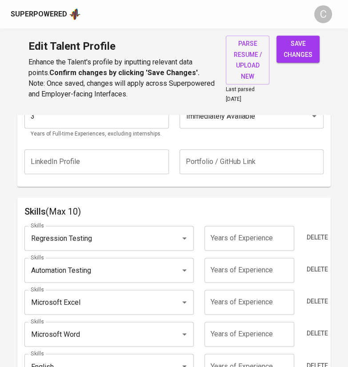
click at [95, 300] on input "Microsoft Excel" at bounding box center [96, 302] width 136 height 17
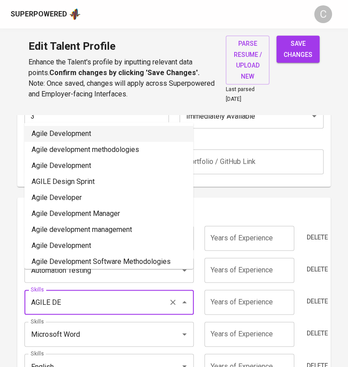
click at [68, 135] on li "Agile Development" at bounding box center [108, 134] width 169 height 16
type input "Agile Development"
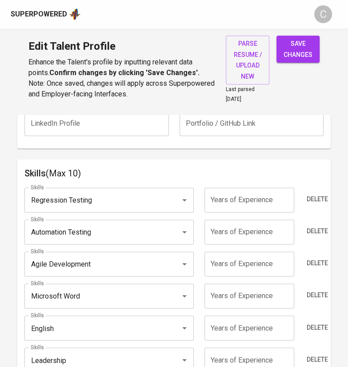
scroll to position [438, 0]
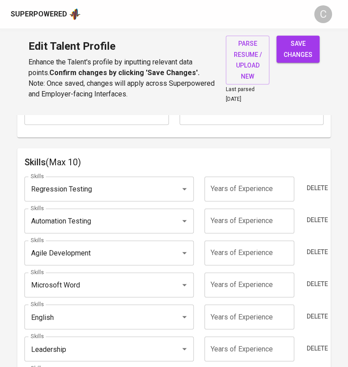
click at [71, 314] on input "English" at bounding box center [96, 316] width 136 height 17
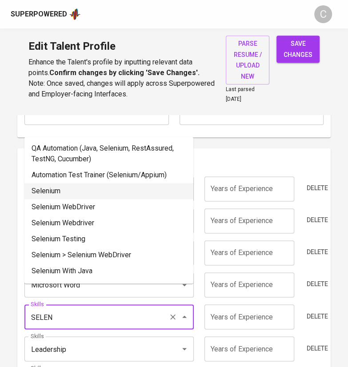
click at [57, 183] on li "Selenium" at bounding box center [108, 191] width 169 height 16
type input "Selenium"
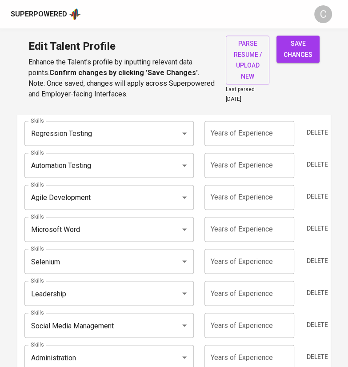
scroll to position [497, 0]
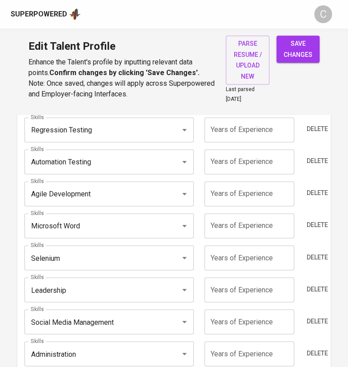
click at [78, 284] on input "Leadership" at bounding box center [96, 289] width 136 height 17
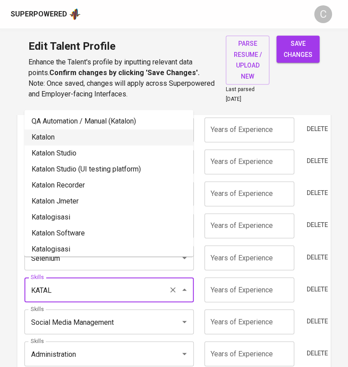
click at [78, 138] on li "Katalon" at bounding box center [108, 137] width 169 height 16
type input "Katalon"
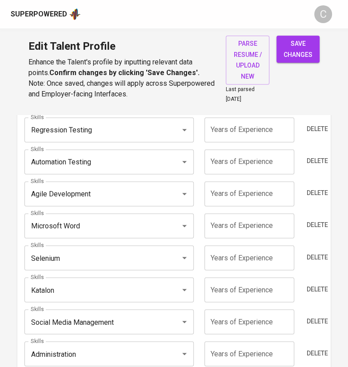
click at [70, 328] on input "Social Media Management" at bounding box center [96, 321] width 136 height 17
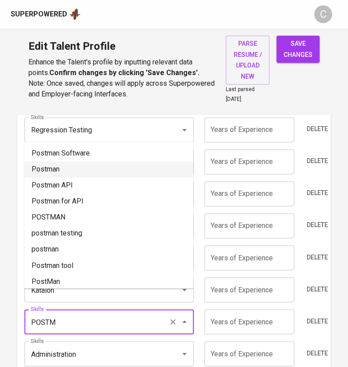
click at [54, 171] on li "Postman" at bounding box center [108, 169] width 169 height 16
type input "Postman"
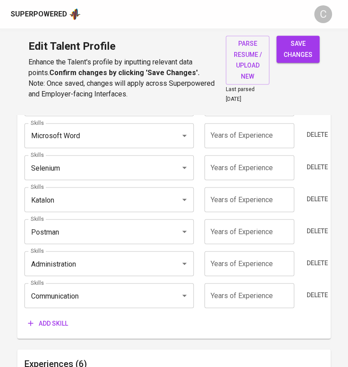
scroll to position [588, 0]
click at [325, 257] on span "Delete" at bounding box center [316, 262] width 21 height 11
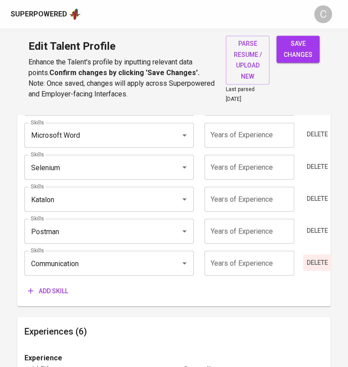
click at [325, 257] on span "Delete" at bounding box center [316, 262] width 21 height 11
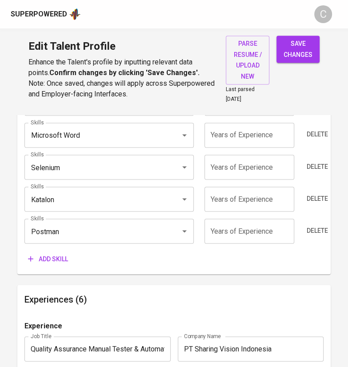
click at [243, 234] on input "number" at bounding box center [249, 230] width 90 height 25
type input "3"
click at [260, 194] on input "number" at bounding box center [249, 198] width 90 height 25
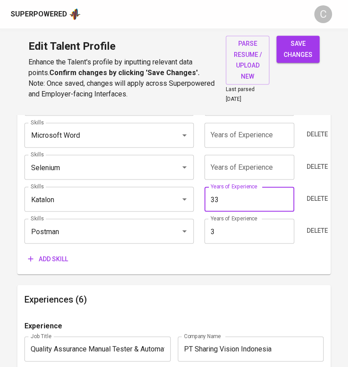
click at [268, 161] on input "number" at bounding box center [249, 167] width 90 height 25
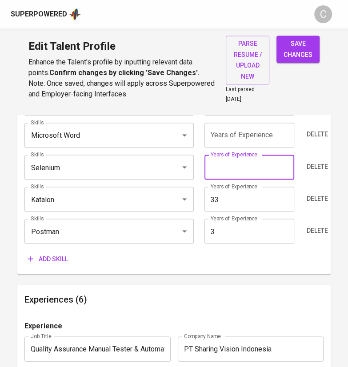
click at [256, 208] on input "33" at bounding box center [249, 198] width 90 height 25
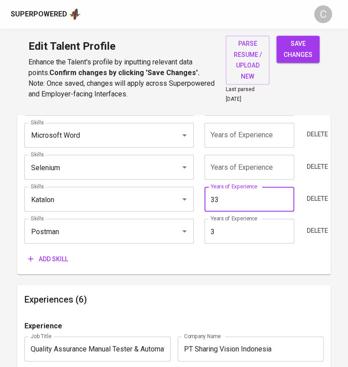
type input "3"
click at [270, 162] on input "number" at bounding box center [249, 167] width 90 height 25
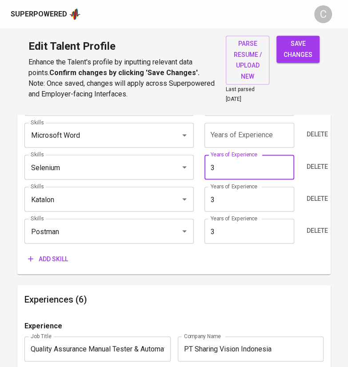
type input "3"
click at [256, 130] on input "number" at bounding box center [249, 135] width 90 height 25
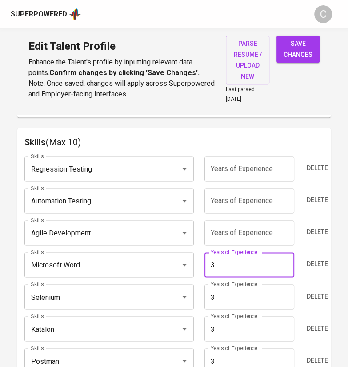
scroll to position [454, 0]
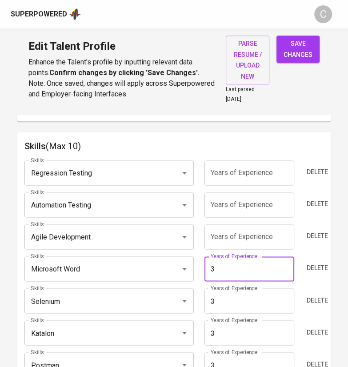
type input "3"
click at [247, 244] on input "number" at bounding box center [249, 236] width 90 height 25
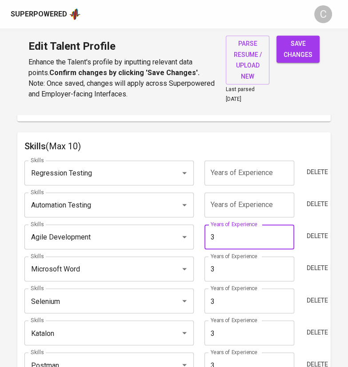
type input "3"
click at [258, 206] on input "number" at bounding box center [249, 204] width 90 height 25
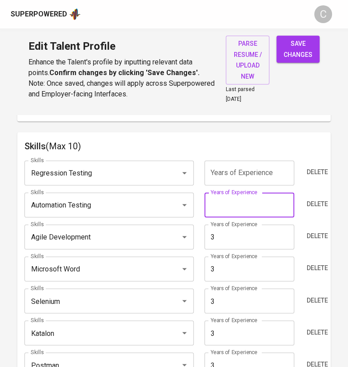
click at [263, 172] on input "number" at bounding box center [249, 172] width 90 height 25
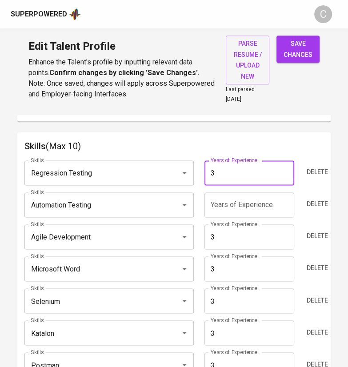
type input "3"
click at [251, 204] on input "number" at bounding box center [249, 204] width 90 height 25
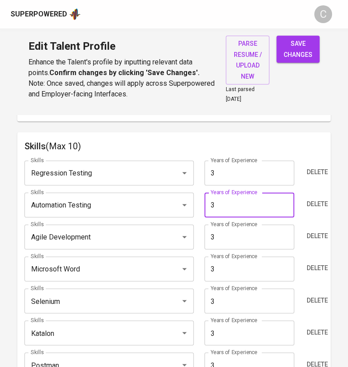
type input "3"
click at [321, 134] on div "Skills (Max 10) Skills Regression Testing Skills Years of Experience 3 Years of…" at bounding box center [173, 270] width 313 height 276
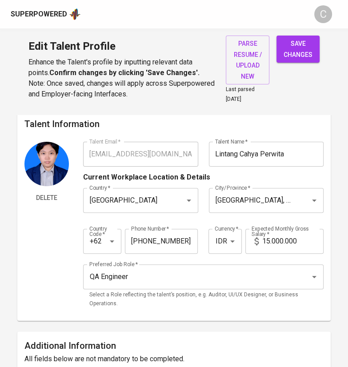
scroll to position [0, 0]
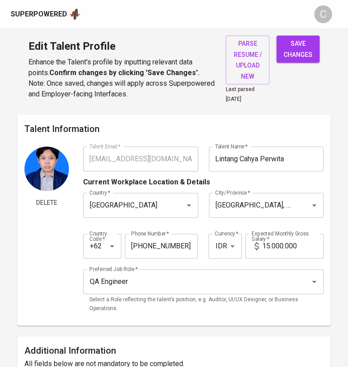
click at [303, 51] on span "save changes" at bounding box center [297, 49] width 29 height 22
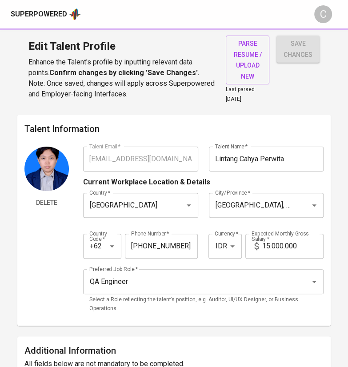
type input "Postman"
type input "Katalon Studio"
type input "Selenium"
type input "Agile Software Development"
type input "Automated Testing"
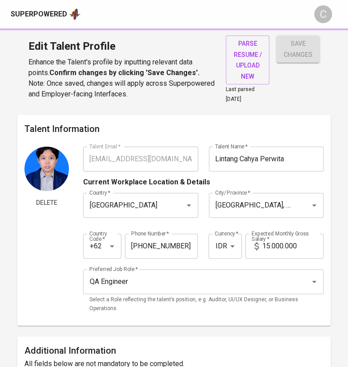
type input "Regression Testing"
